Goal: Navigation & Orientation: Find specific page/section

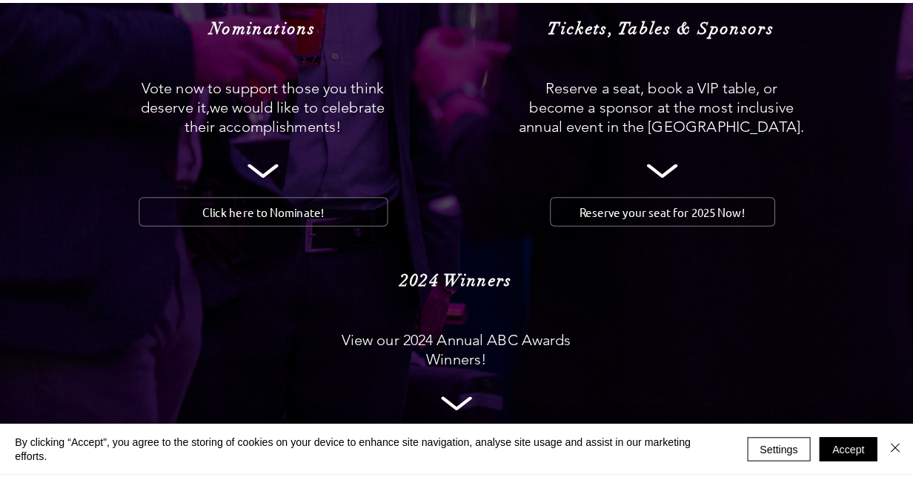
scroll to position [1556, 0]
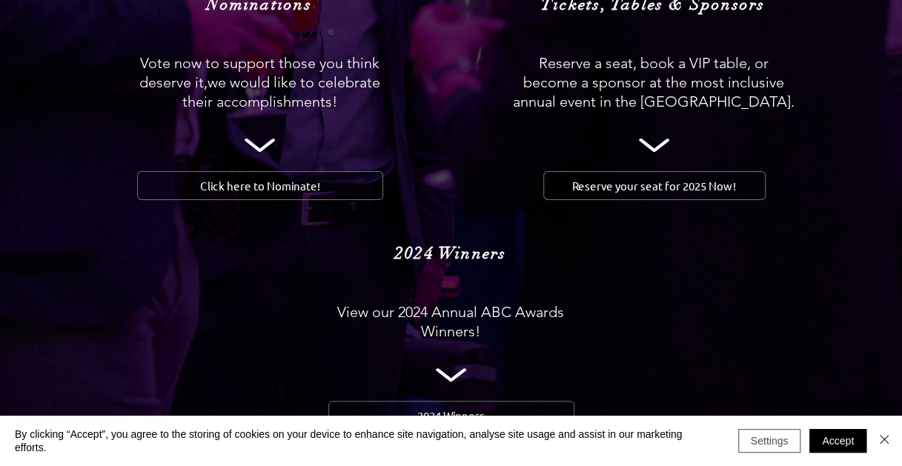
click at [786, 434] on button "Settings" at bounding box center [769, 441] width 63 height 24
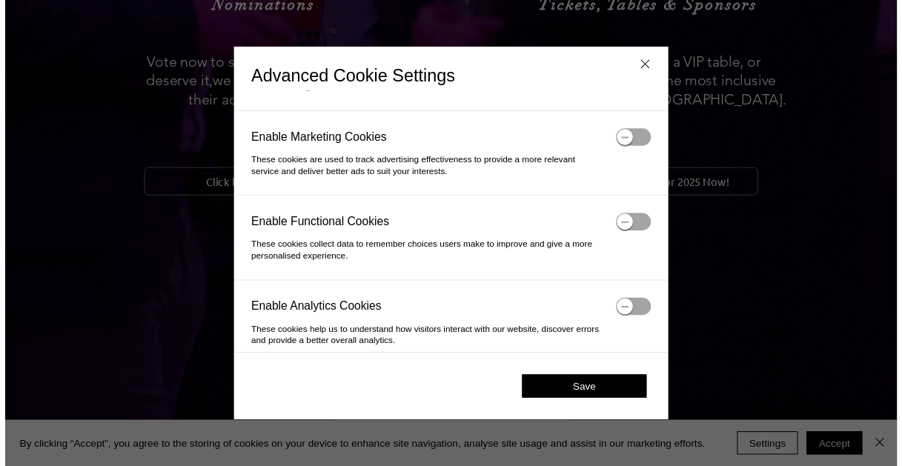
scroll to position [77, 0]
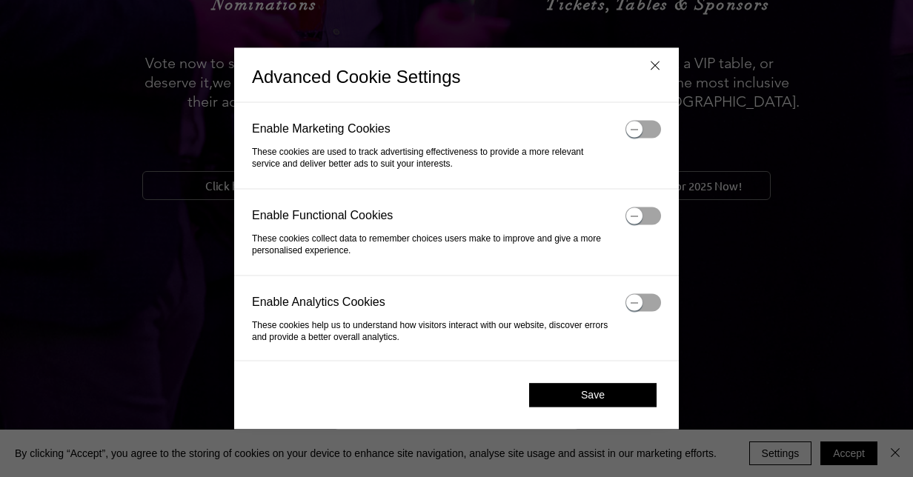
click at [620, 396] on button "Save" at bounding box center [592, 396] width 127 height 24
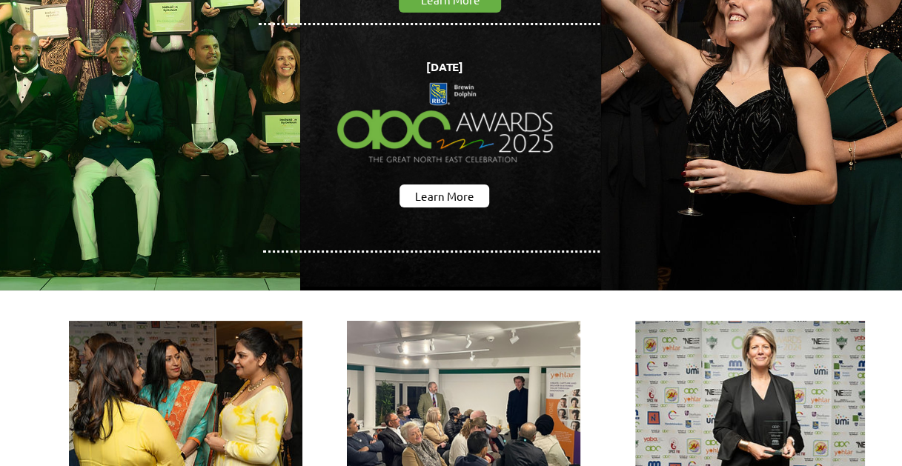
scroll to position [0, 0]
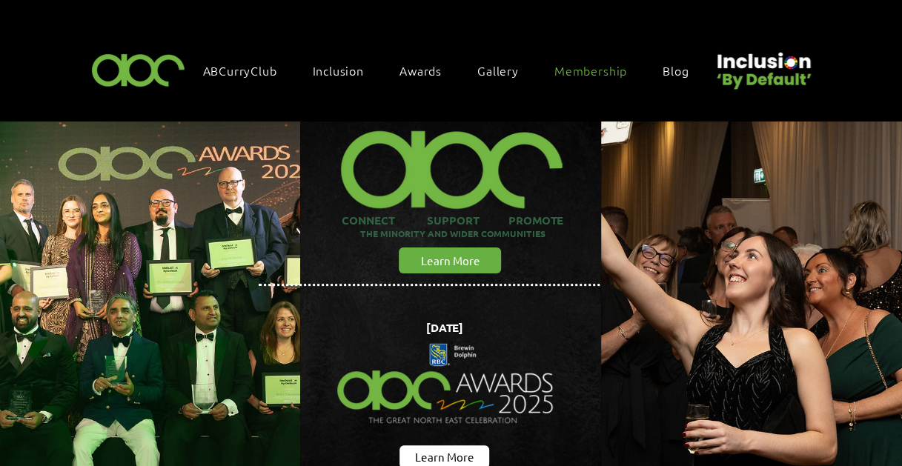
click at [599, 68] on span "Membership" at bounding box center [590, 70] width 73 height 16
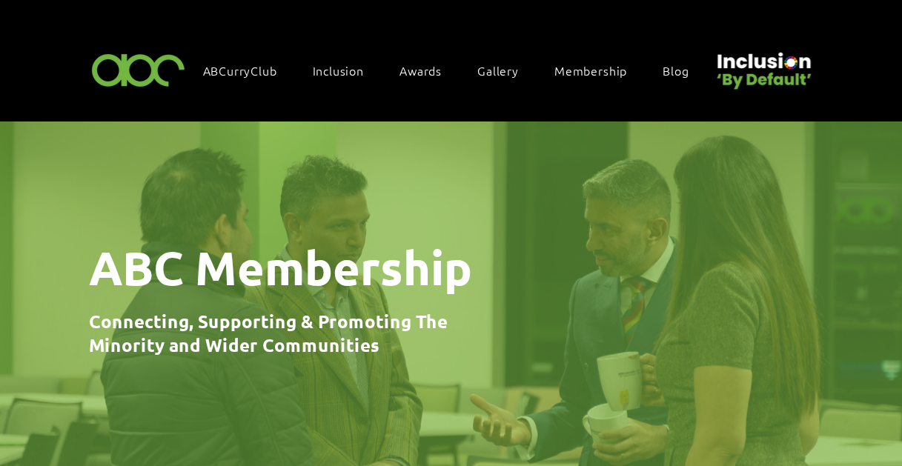
click at [135, 73] on img at bounding box center [138, 69] width 102 height 44
click at [230, 73] on span "ABCurryClub" at bounding box center [240, 70] width 74 height 16
click at [245, 66] on span "ABCurryClub" at bounding box center [240, 70] width 74 height 16
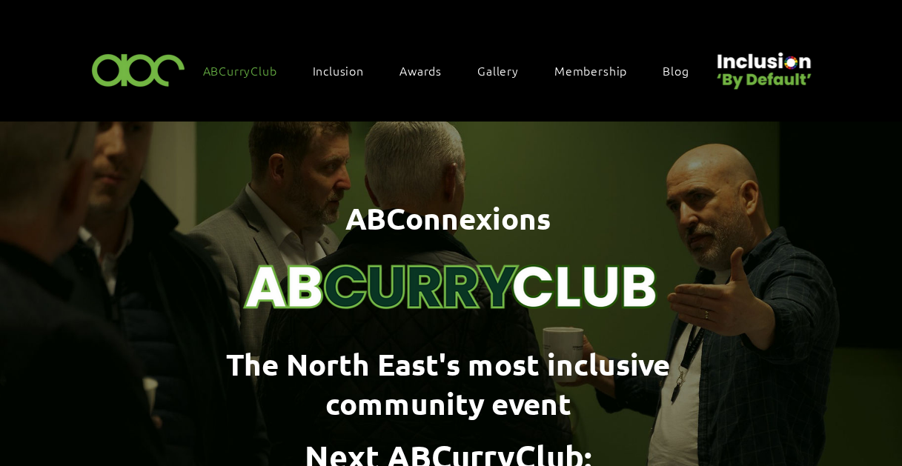
click at [160, 79] on img at bounding box center [138, 69] width 102 height 44
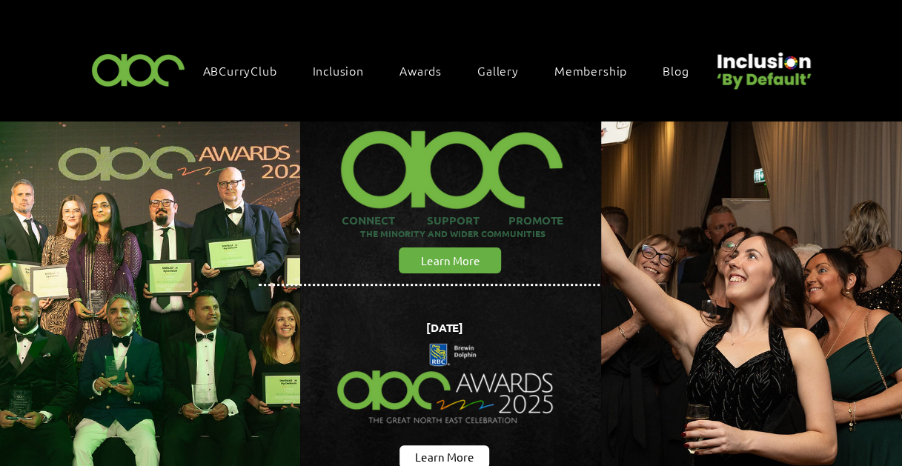
click at [449, 240] on img "main content" at bounding box center [450, 335] width 301 height 426
click at [454, 253] on span "Learn More" at bounding box center [449, 261] width 59 height 16
